Goal: Check status

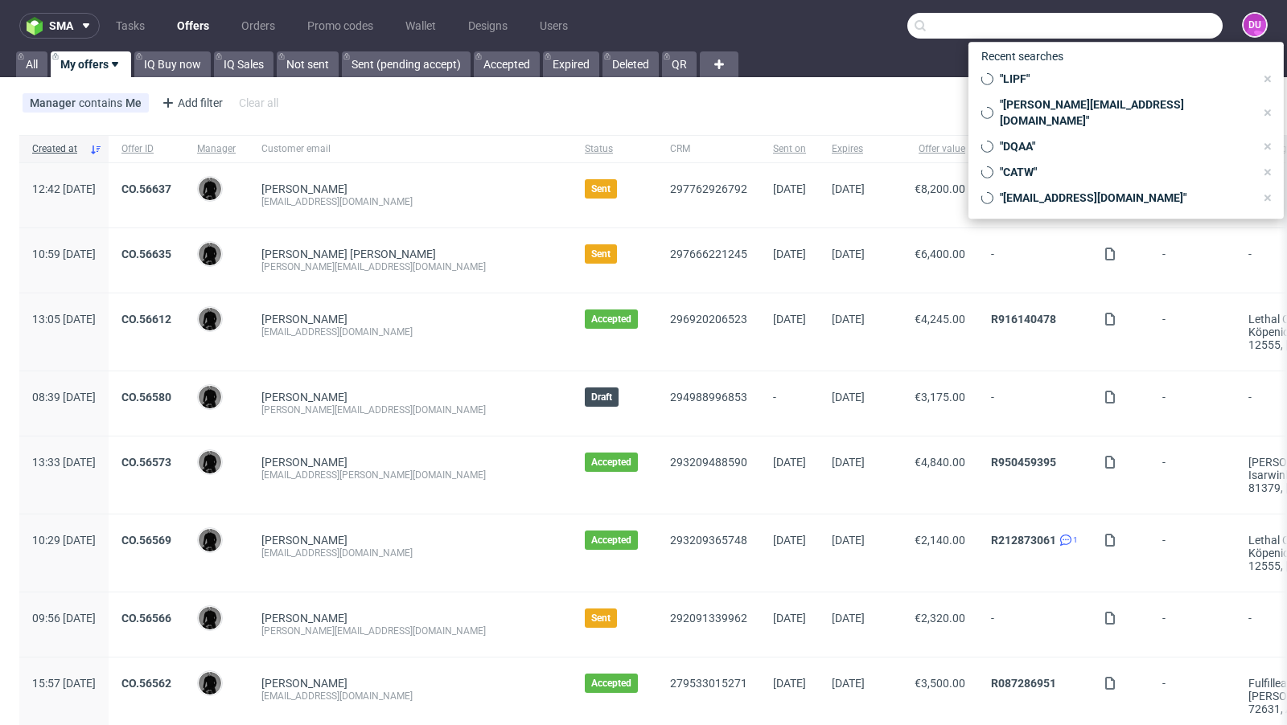
click at [1140, 31] on input "text" at bounding box center [1064, 26] width 315 height 26
paste input "emilie@hnds.de"
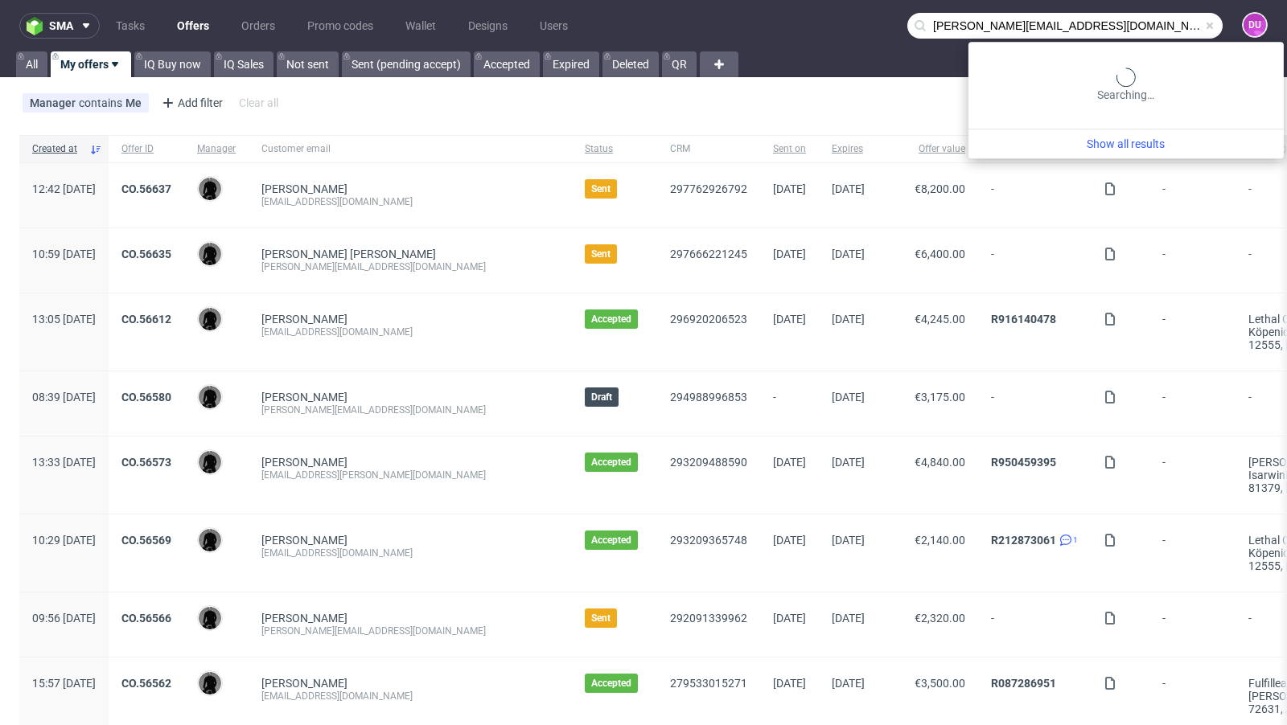
type input "emilie@hnds.de"
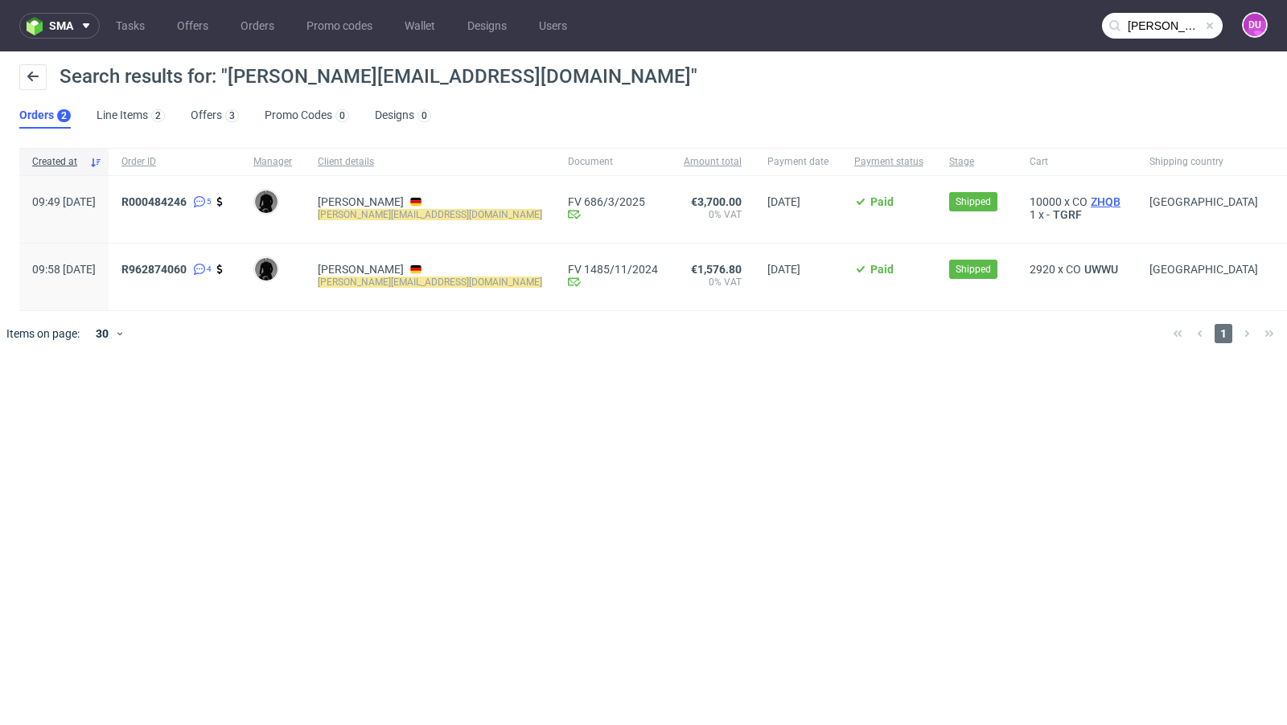
click at [1087, 202] on span "ZHQB" at bounding box center [1105, 201] width 36 height 13
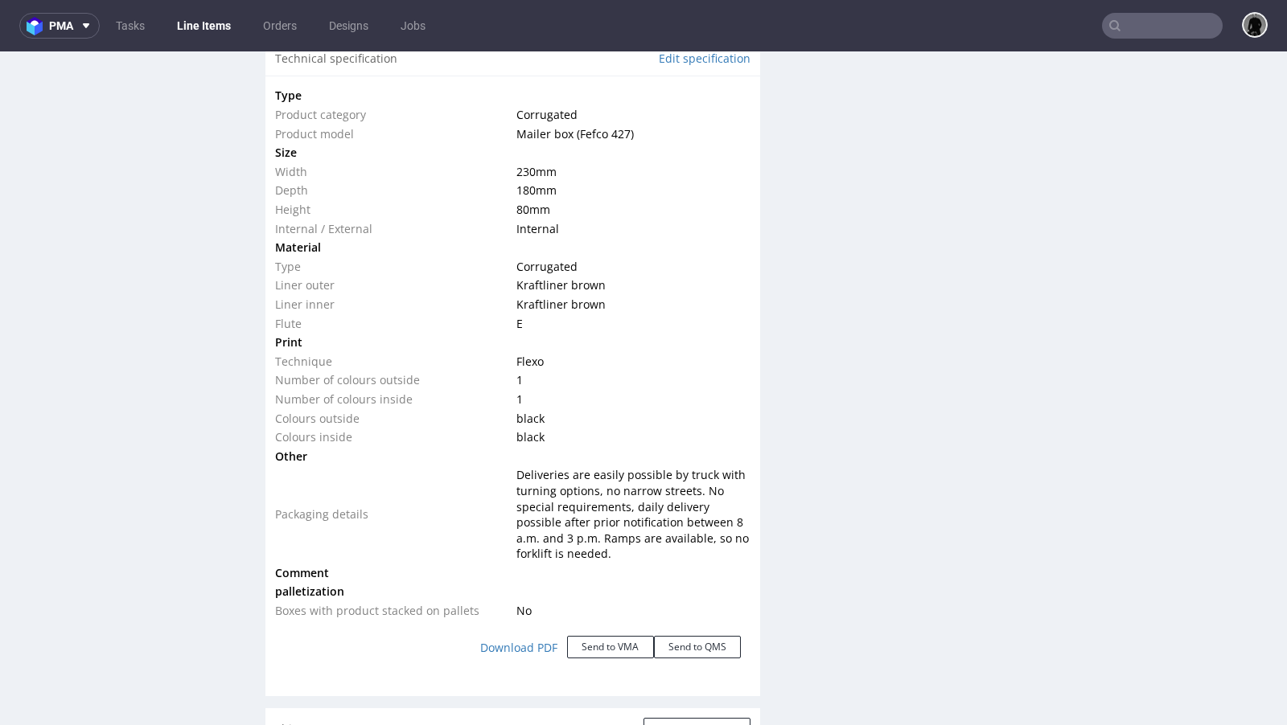
scroll to position [1589, 0]
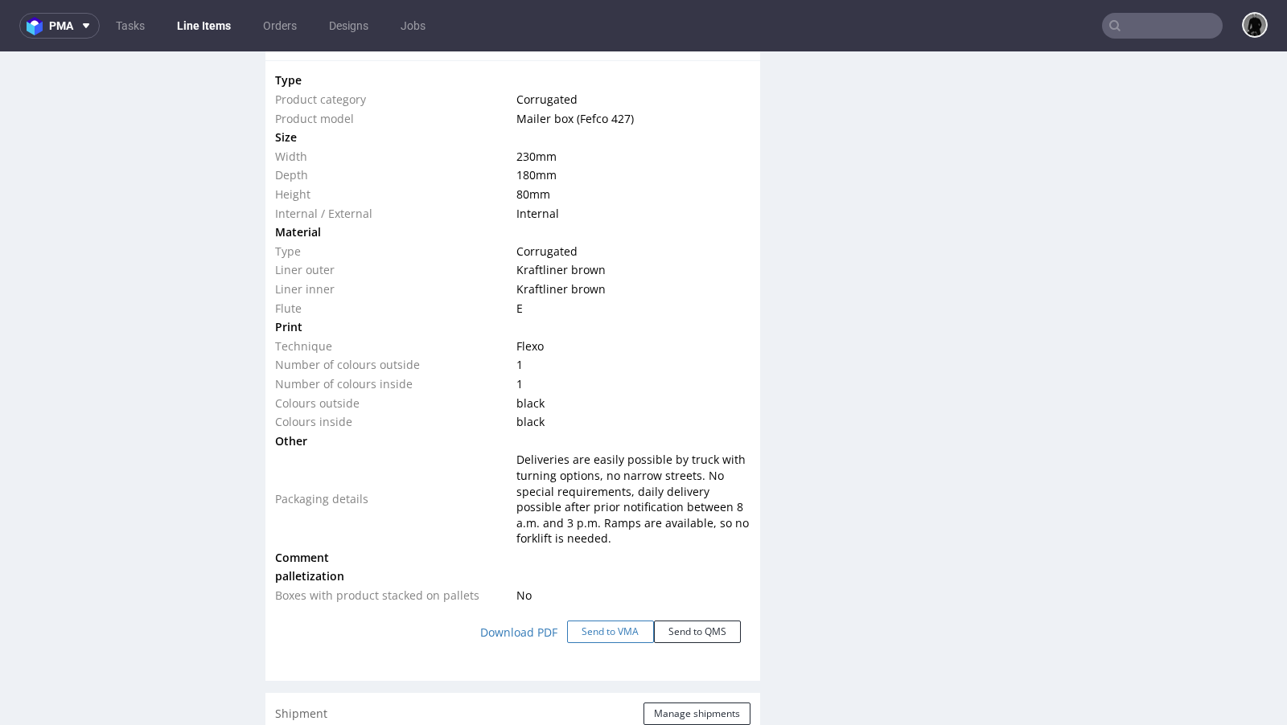
click at [590, 621] on button "Send to VMA" at bounding box center [610, 632] width 87 height 23
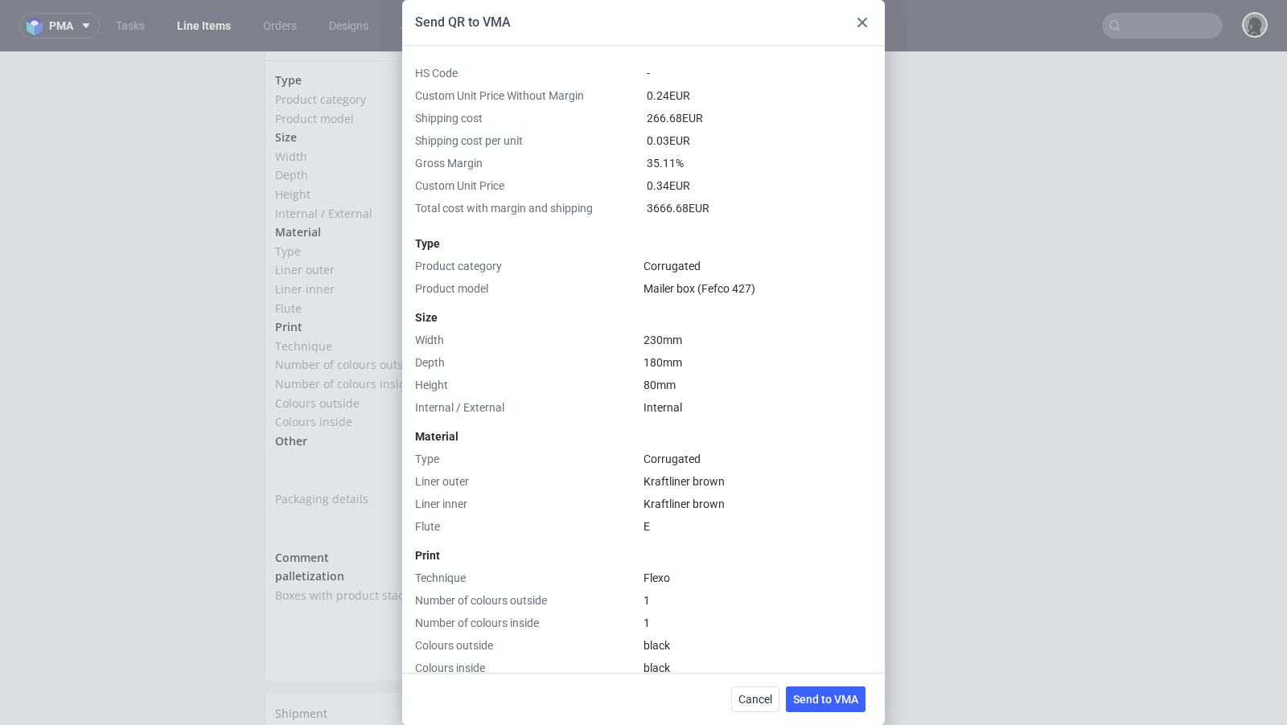
scroll to position [491, 0]
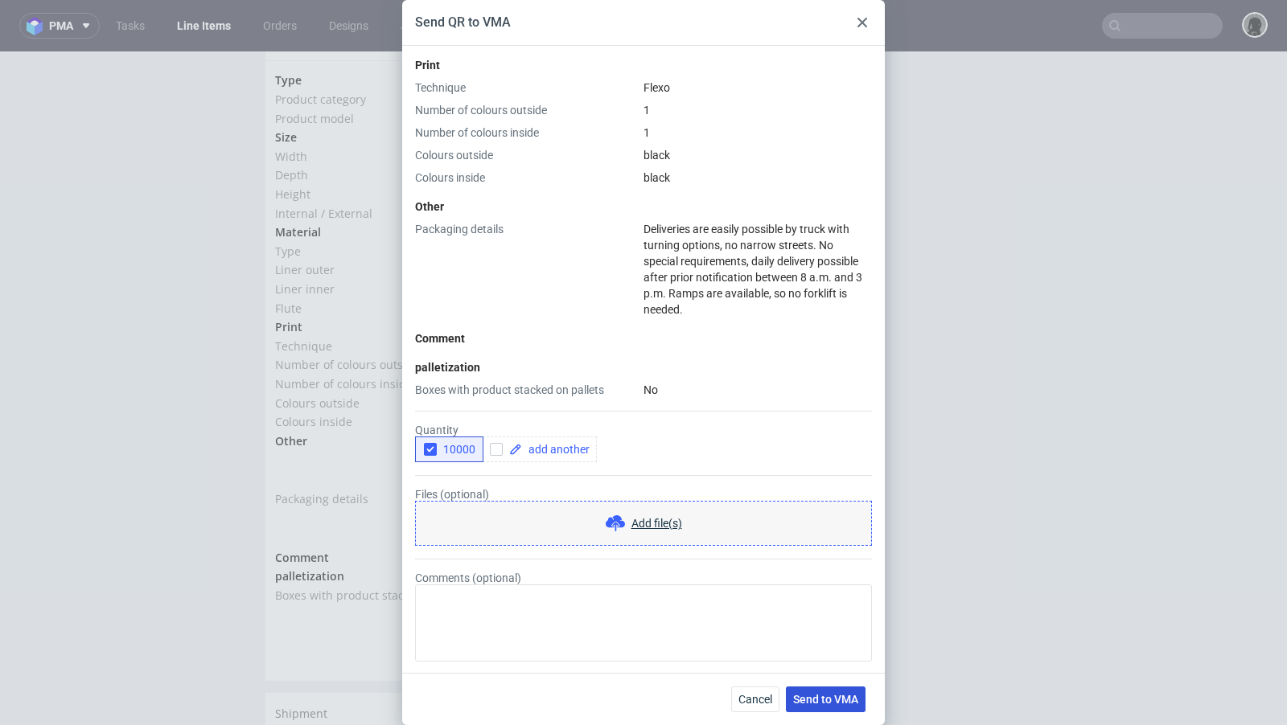
click at [817, 699] on span "Send to VMA" at bounding box center [825, 699] width 65 height 11
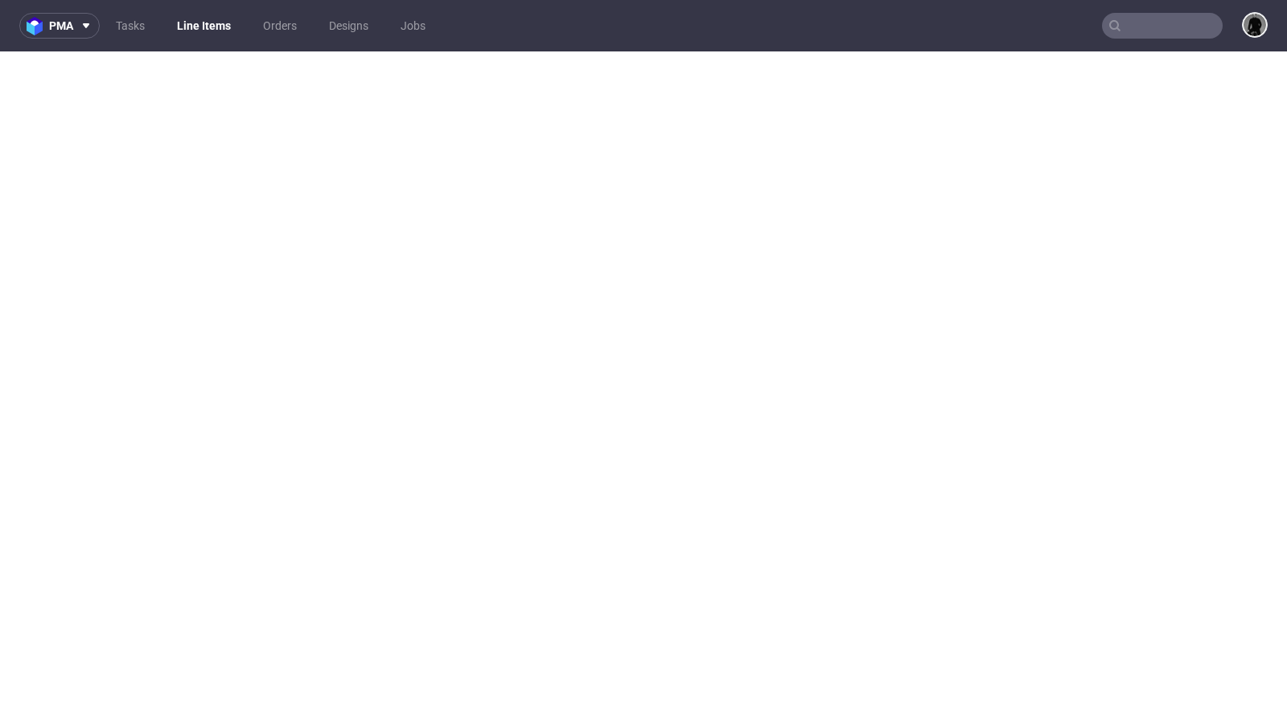
select select "in_progress"
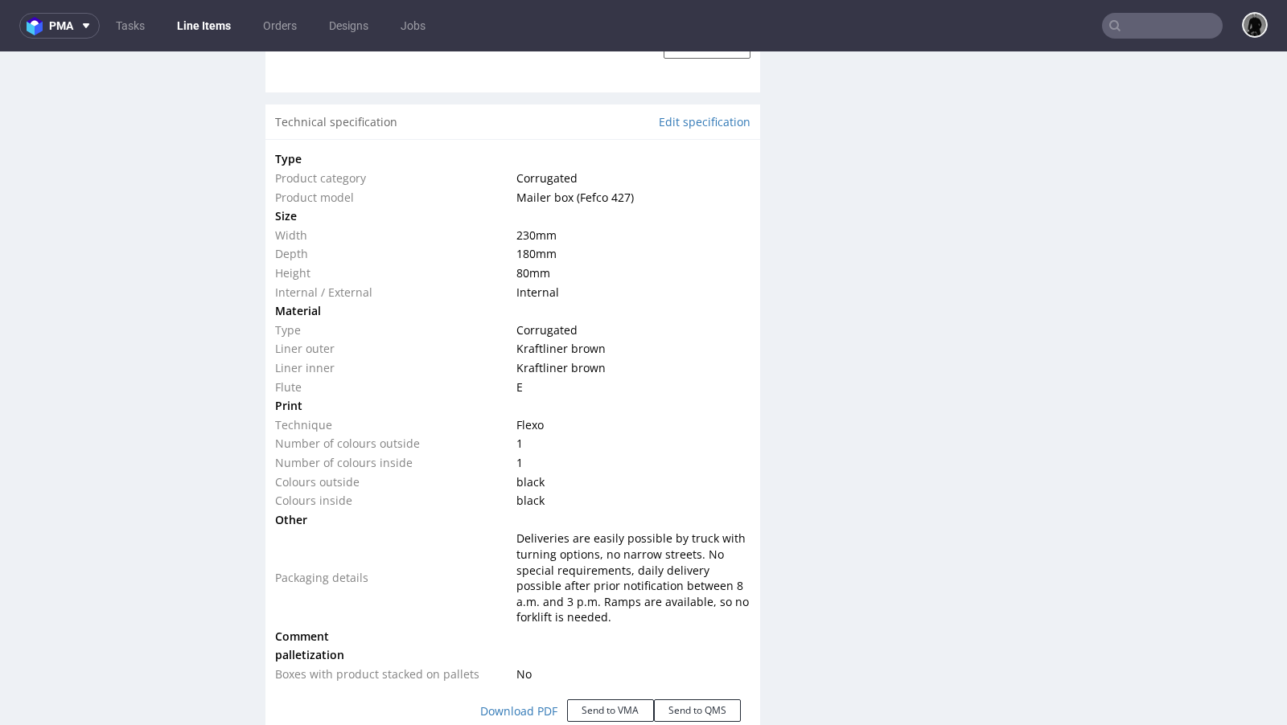
scroll to position [1521, 0]
